Goal: Task Accomplishment & Management: Complete application form

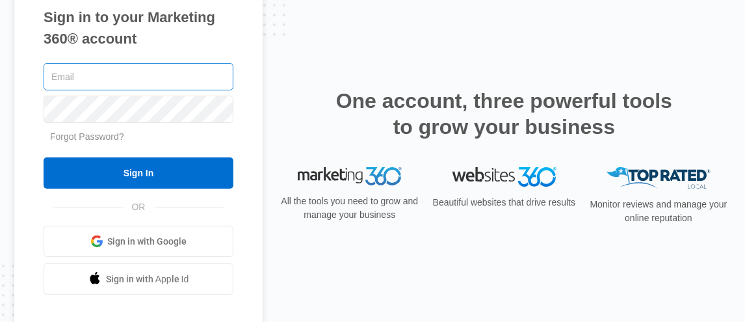
click at [136, 79] on input "text" at bounding box center [139, 76] width 190 height 27
type input "[EMAIL_ADDRESS][DOMAIN_NAME]"
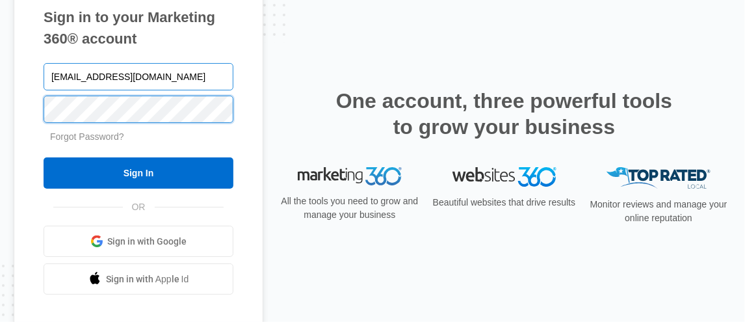
click at [44, 157] on input "Sign In" at bounding box center [139, 172] width 190 height 31
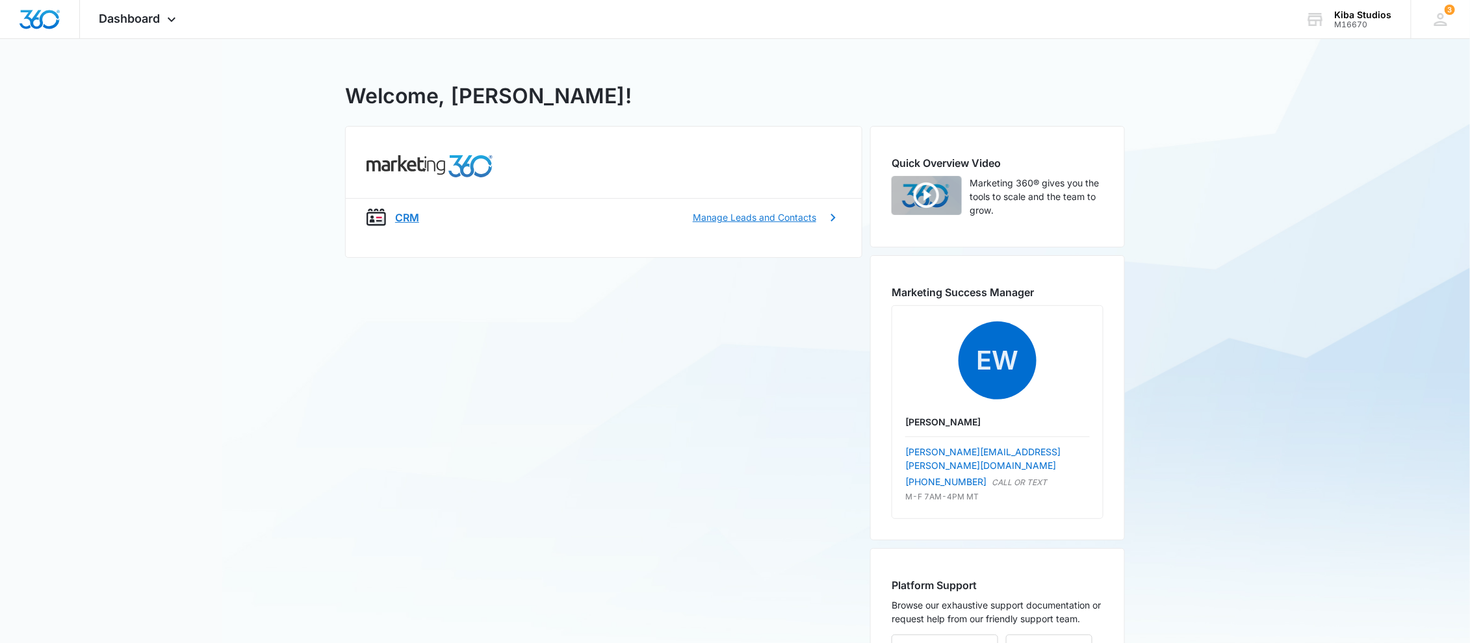
click at [409, 218] on p "CRM" at bounding box center [407, 218] width 24 height 16
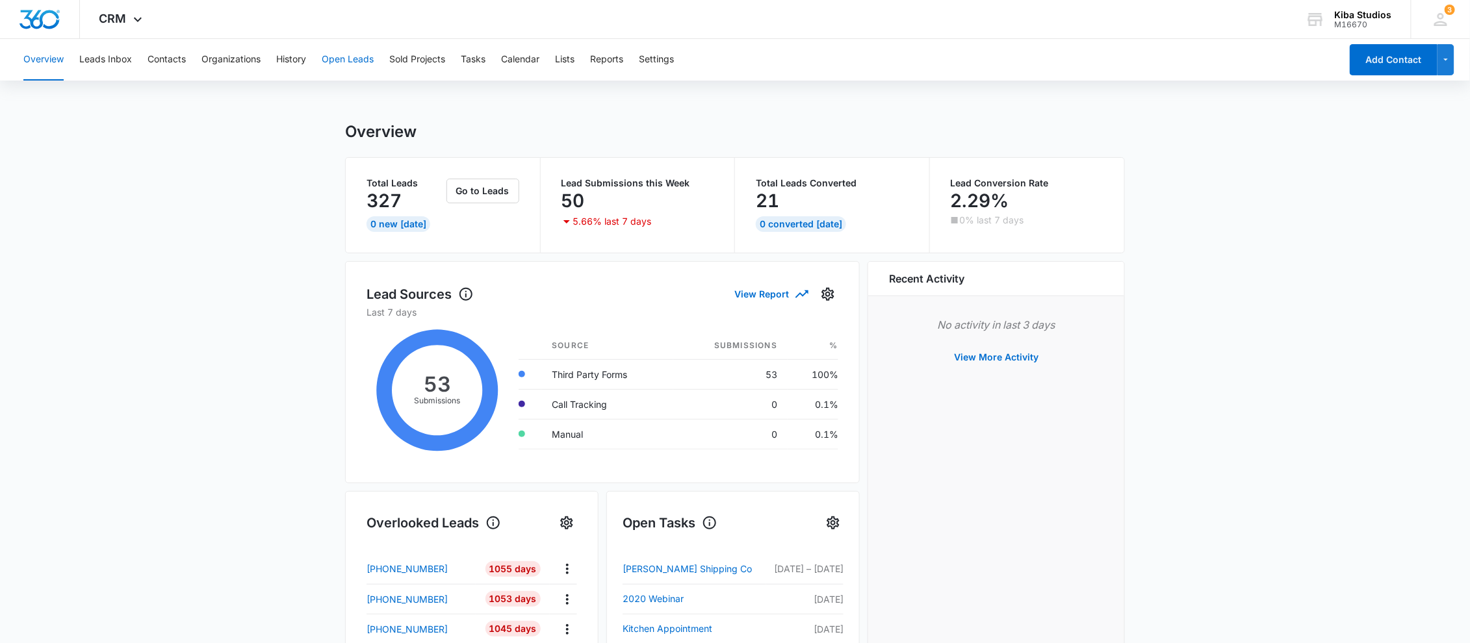
click at [345, 65] on button "Open Leads" at bounding box center [348, 60] width 52 height 42
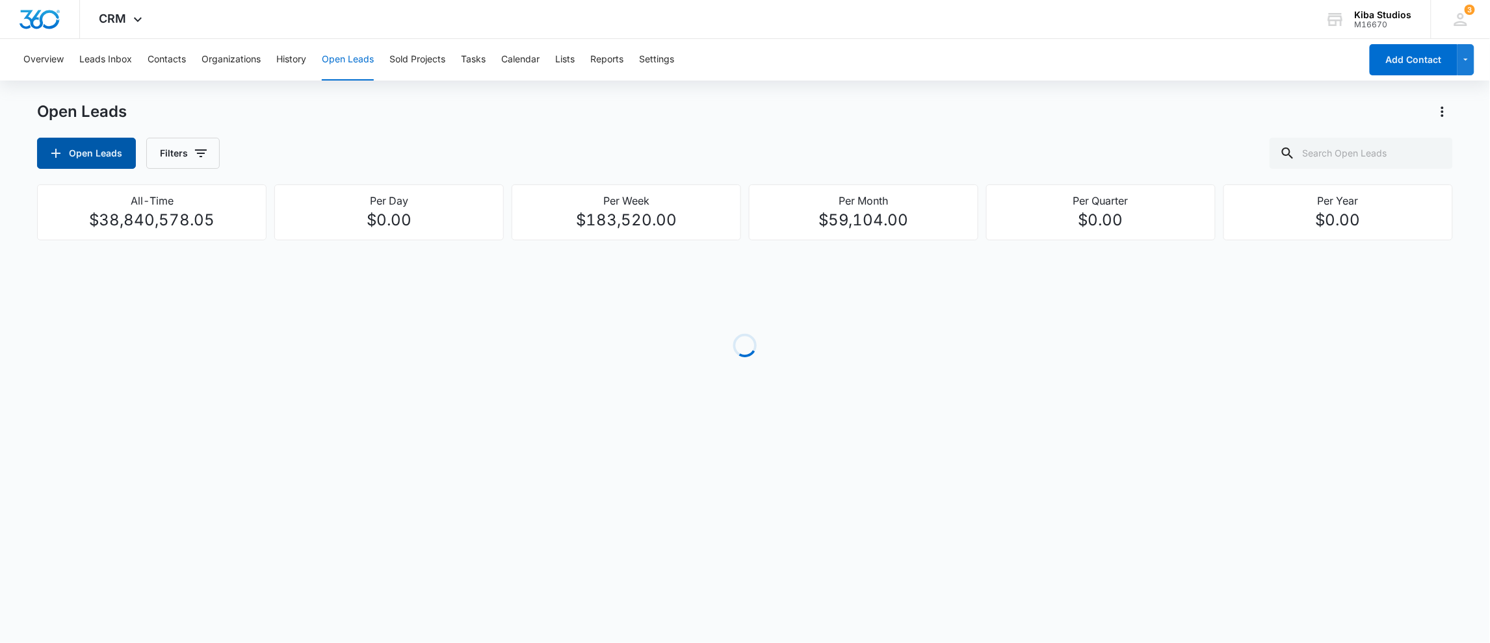
click at [79, 139] on button "Open Leads" at bounding box center [86, 153] width 99 height 31
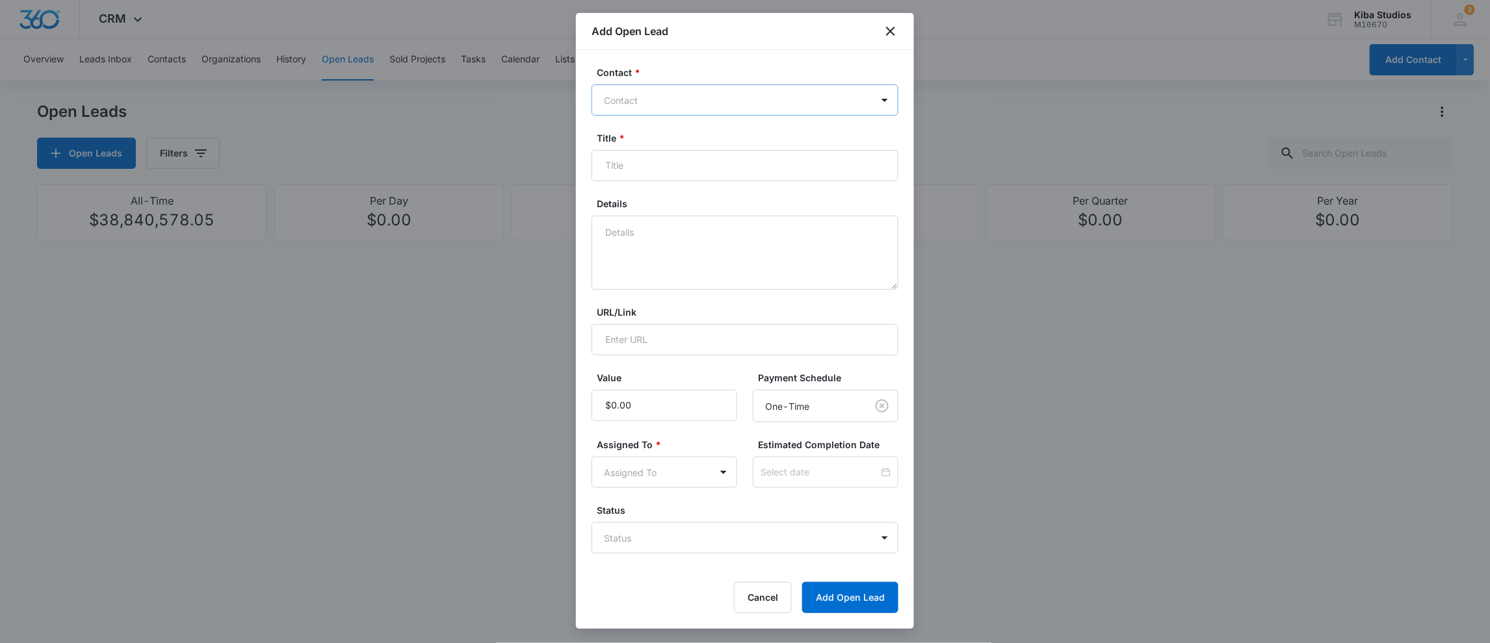
click at [639, 100] on div at bounding box center [737, 100] width 266 height 16
type input "[PERSON_NAME]"
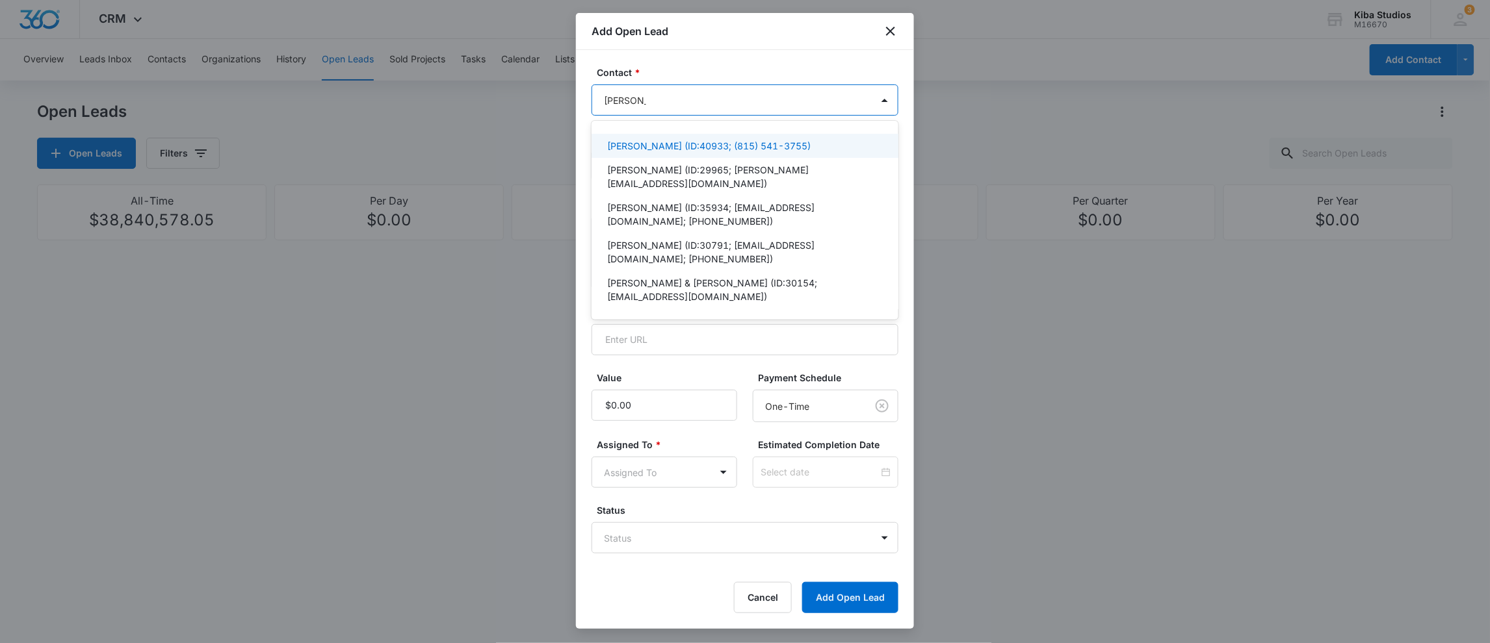
click at [633, 150] on p "[PERSON_NAME] (ID:40933; (815) 541-3755)" at bounding box center [708, 146] width 203 height 14
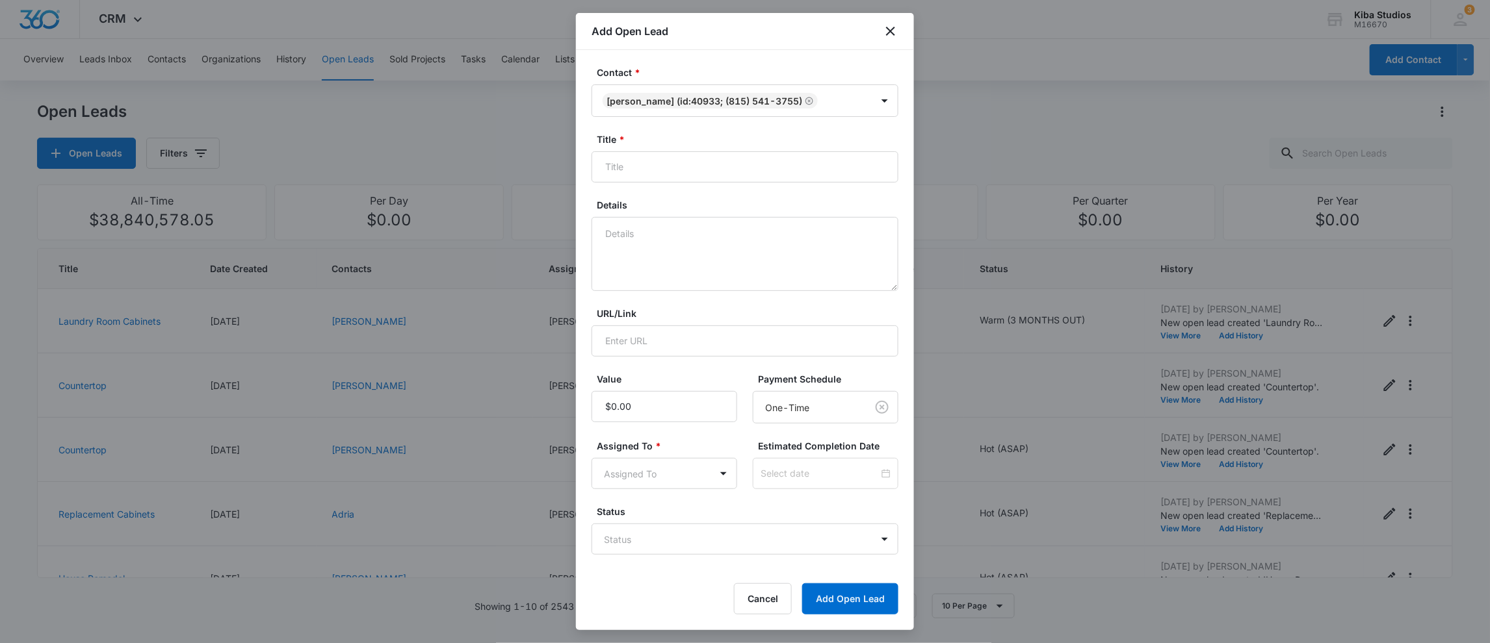
click at [805, 45] on div "Add Open Lead" at bounding box center [745, 31] width 338 height 37
click at [697, 159] on input "Title *" at bounding box center [744, 166] width 307 height 31
type input "Countertops"
click at [690, 244] on textarea "Details" at bounding box center [744, 254] width 307 height 74
type textarea "Looking for a new countertop. I helped select tile for a backsplash & selected …"
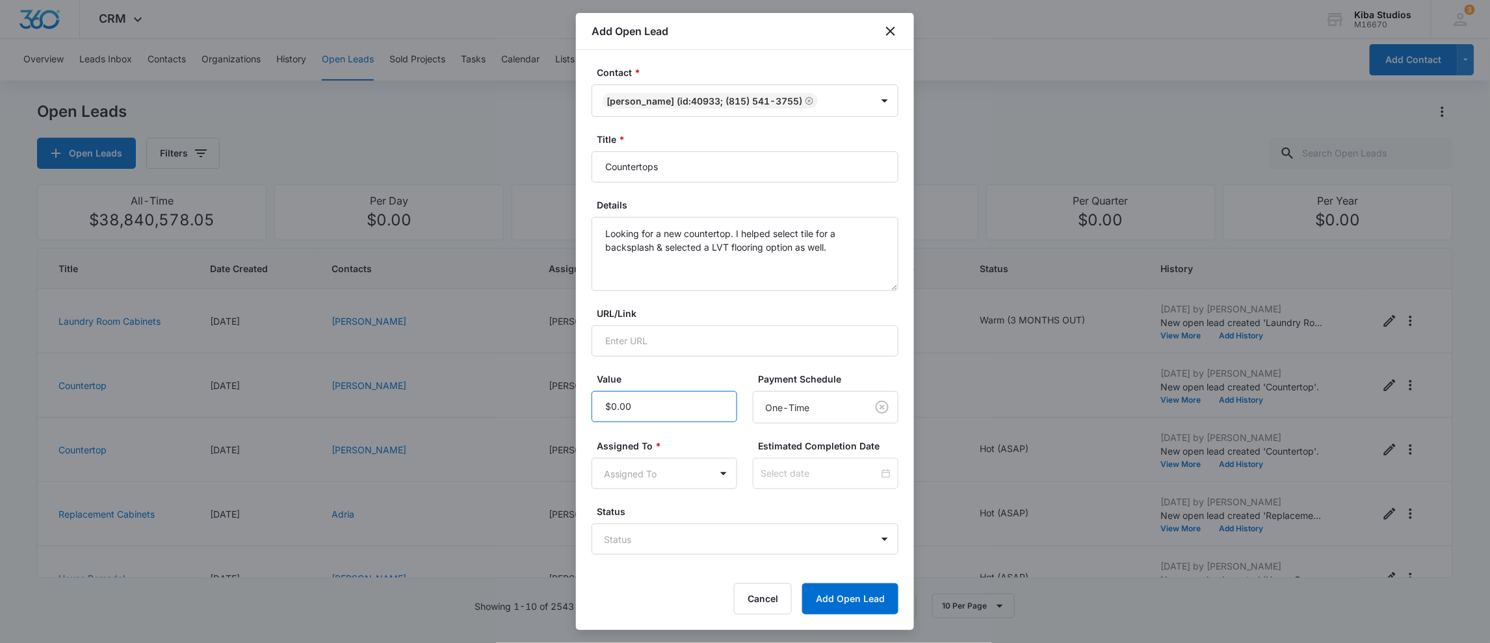
click at [645, 414] on input "Value" at bounding box center [664, 406] width 146 height 31
type input "$5,255.00"
click at [650, 471] on body "CRM Apps CRM Brand Kiba Studios M16670 Your Accounts View All 3 MD [PERSON_NAME…" at bounding box center [745, 321] width 1490 height 643
type input "[PERSON_NAME]"
click at [633, 511] on div "[PERSON_NAME]" at bounding box center [664, 520] width 146 height 24
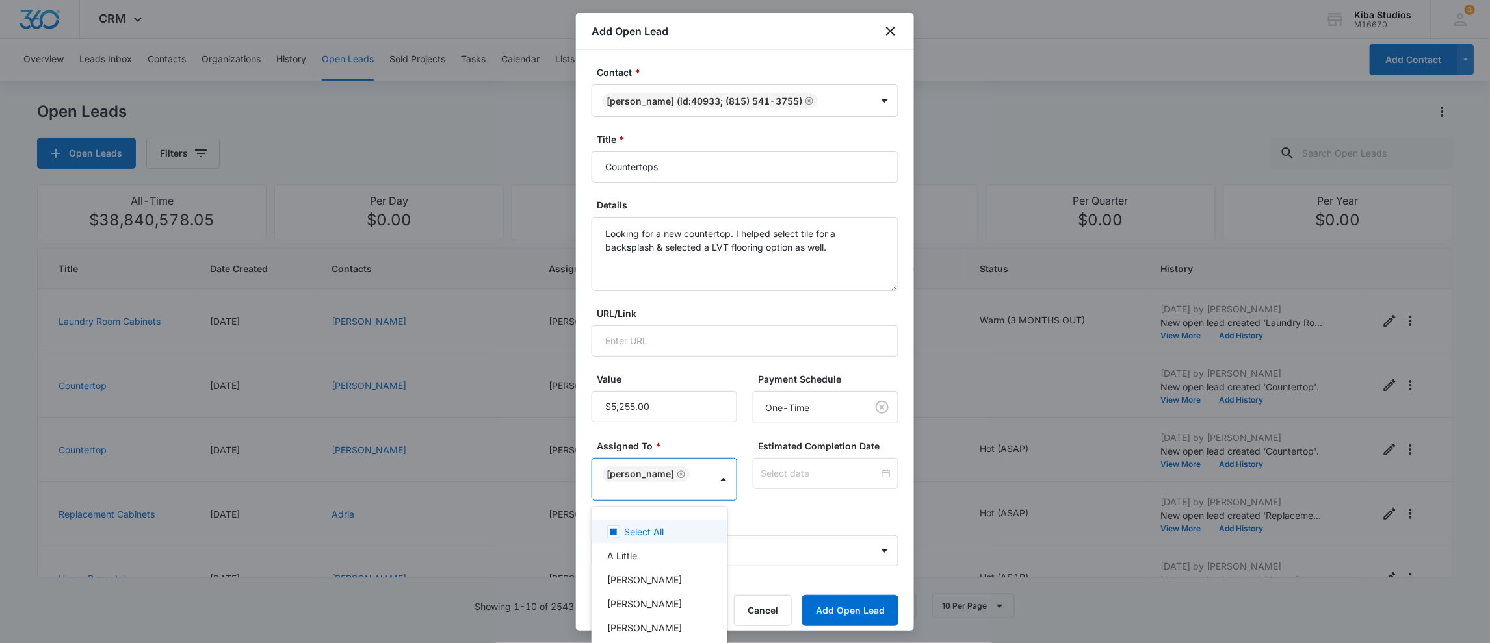
click at [777, 504] on div at bounding box center [745, 321] width 1490 height 643
click at [840, 606] on button "Add Open Lead" at bounding box center [850, 610] width 96 height 31
